Goal: Task Accomplishment & Management: Manage account settings

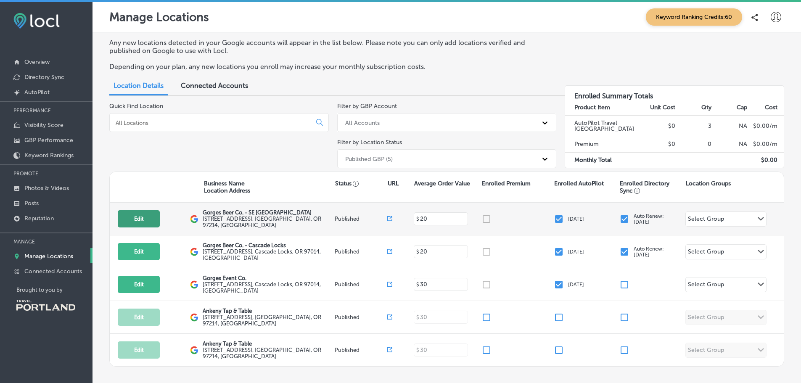
click at [153, 214] on button "Edit" at bounding box center [139, 218] width 42 height 17
select select "US"
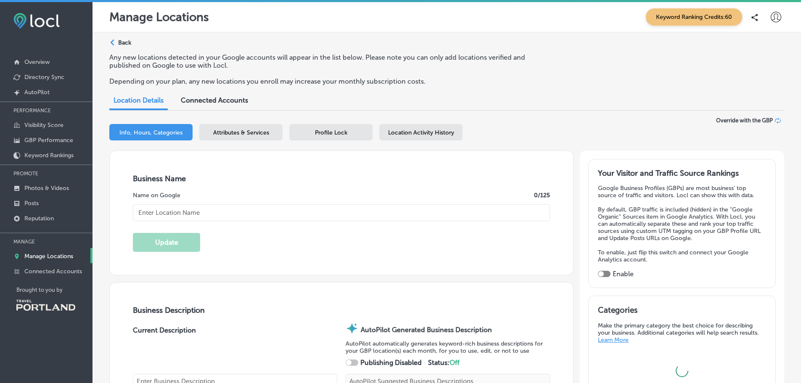
checkbox input "true"
type input "[URL][DOMAIN_NAME]"
type textarea "Gorges Beer Co. - SE Portland redefines community dining with its vibrant atmos…"
checkbox input "true"
type input "[EMAIL_ADDRESS][DOMAIN_NAME]"
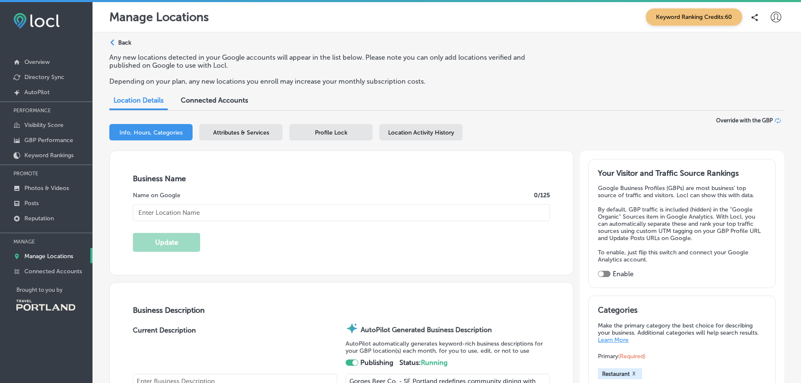
type input "[URL][DOMAIN_NAME]"
type input "[STREET_ADDRESS]"
type input "[GEOGRAPHIC_DATA]"
type input "97214"
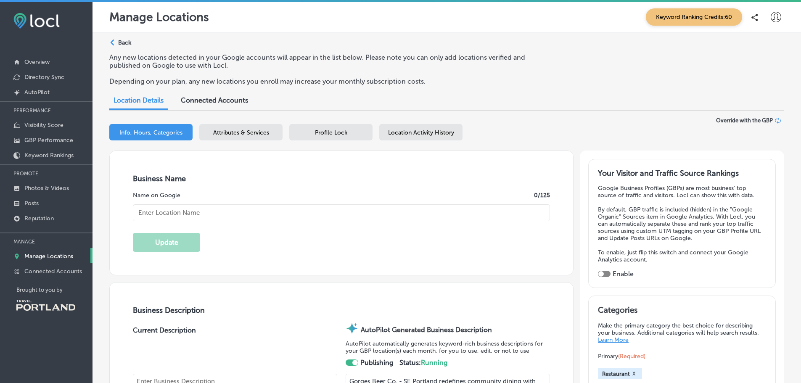
type input "US"
type input "Gorges Beer Co. - SE [GEOGRAPHIC_DATA]"
type input "[PHONE_NUMBER]"
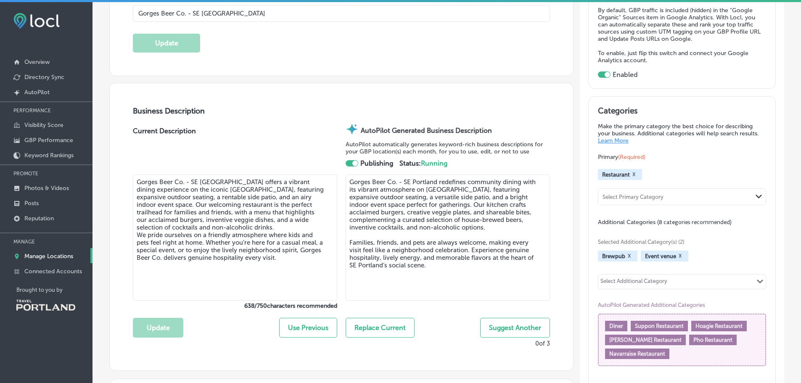
scroll to position [210, 0]
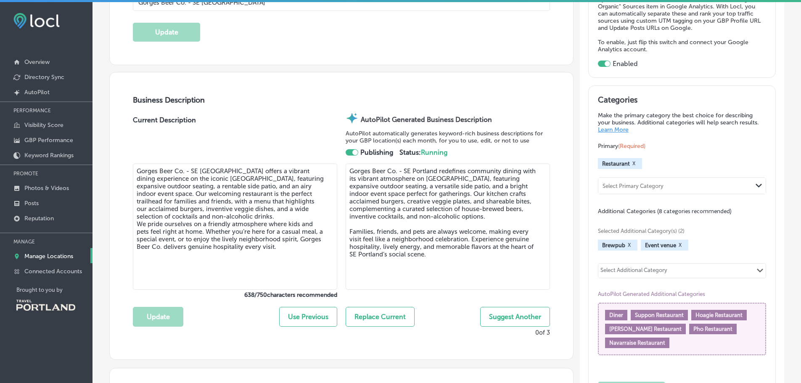
click at [391, 314] on button "Replace Current" at bounding box center [380, 317] width 69 height 20
type textarea "Gorges Beer Co. - SE Portland redefines community dining with its vibrant atmos…"
